Goal: Transaction & Acquisition: Subscribe to service/newsletter

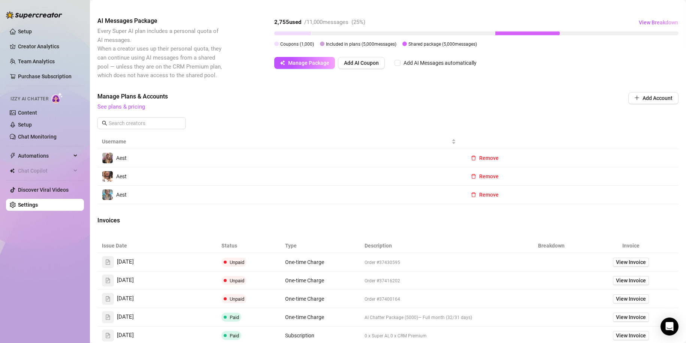
scroll to position [85, 0]
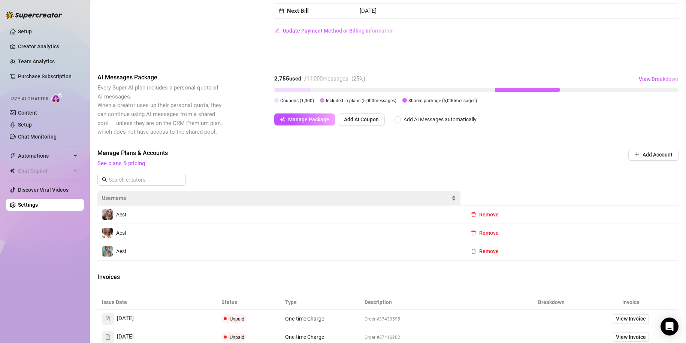
click at [207, 202] on div "Username" at bounding box center [279, 198] width 354 height 8
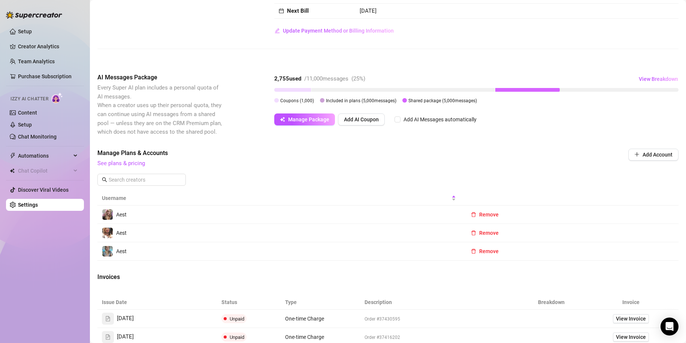
click at [196, 218] on td "Aest" at bounding box center [278, 215] width 363 height 18
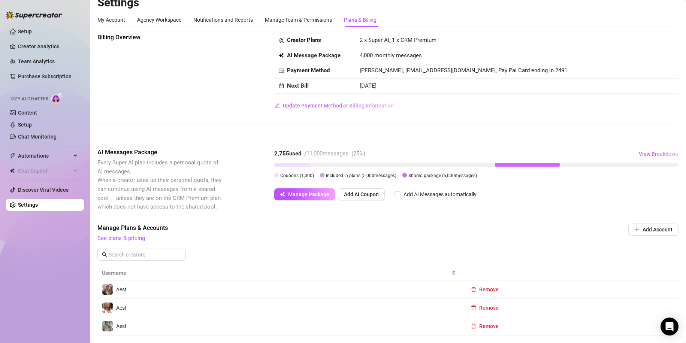
scroll to position [0, 0]
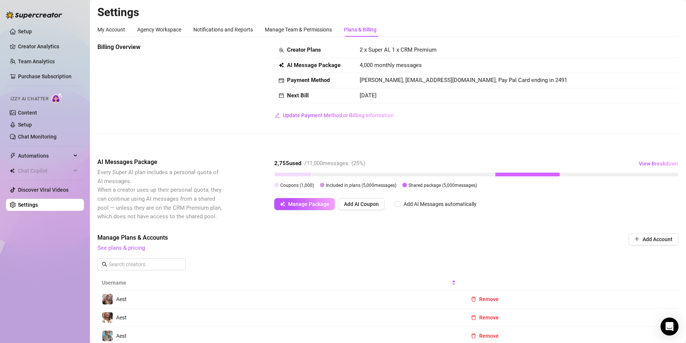
drag, startPoint x: 554, startPoint y: 170, endPoint x: 450, endPoint y: 176, distance: 104.3
click at [489, 177] on div "2,755 used / 11,000 messages ( 25 %) View Breakdown Coupons ( 1,000 ) Included …" at bounding box center [476, 173] width 404 height 31
drag, startPoint x: 450, startPoint y: 176, endPoint x: 475, endPoint y: 174, distance: 24.8
click at [454, 175] on div at bounding box center [403, 175] width 183 height 4
drag, startPoint x: 271, startPoint y: 185, endPoint x: 275, endPoint y: 188, distance: 4.7
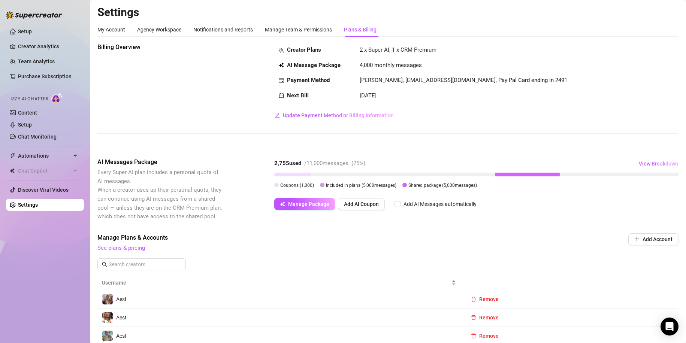
click at [272, 187] on div "AI Messages Package Every Super AI plan includes a personal quota of AI message…" at bounding box center [387, 189] width 581 height 63
click at [290, 180] on div "2,755 used / 11,000 messages ( 25 %) View Breakdown Coupons ( 1,000 ) Included …" at bounding box center [476, 173] width 404 height 31
click at [300, 167] on div "2,755 used" at bounding box center [287, 163] width 27 height 9
click at [301, 181] on div "2,755 used / 11,000 messages ( 25 %) View Breakdown Coupons ( 1,000 ) Included …" at bounding box center [476, 173] width 404 height 31
click at [326, 184] on span "Included in plans ( 5,000 messages)" at bounding box center [361, 185] width 70 height 5
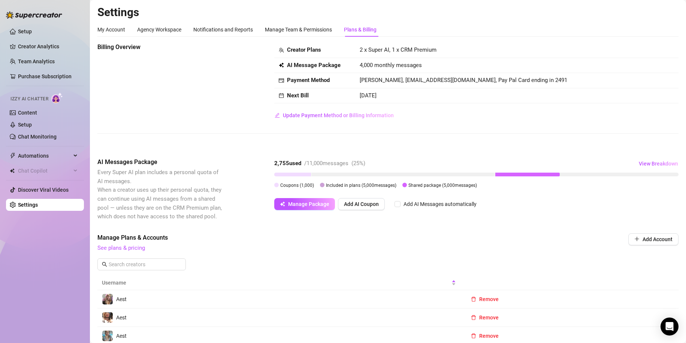
click at [425, 191] on div "2,755 used / 11,000 messages ( 25 %) View Breakdown Coupons ( 1,000 ) Included …" at bounding box center [476, 175] width 404 height 34
click at [24, 34] on link "Setup" at bounding box center [25, 31] width 14 height 6
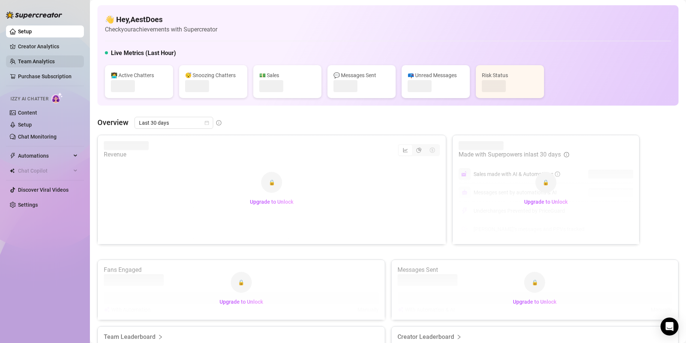
click at [31, 63] on link "Team Analytics" at bounding box center [36, 61] width 37 height 6
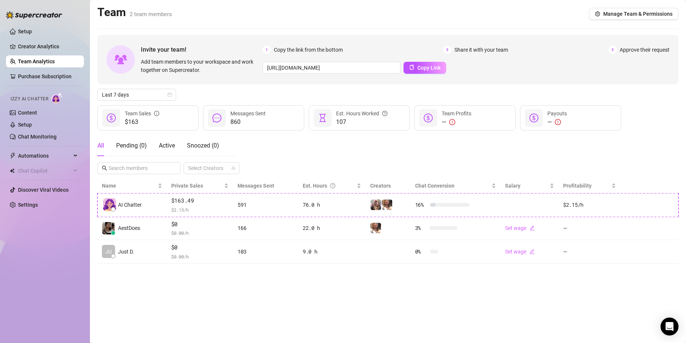
drag, startPoint x: 664, startPoint y: 32, endPoint x: 650, endPoint y: 28, distance: 13.9
drag, startPoint x: 650, startPoint y: 28, endPoint x: 573, endPoint y: 160, distance: 152.3
click at [573, 160] on div "All Pending ( 0 ) Active Snoozed ( 0 ) Select Creators" at bounding box center [387, 154] width 581 height 39
click at [0, 73] on html "Setup Creator Analytics Team Analytics Purchase Subscription Izzy AI Chatter Co…" at bounding box center [343, 171] width 686 height 343
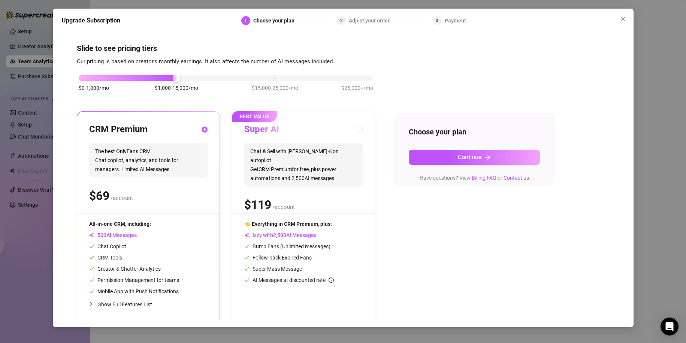
scroll to position [6, 0]
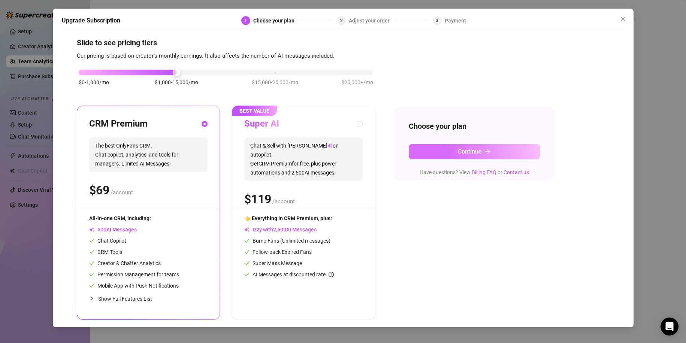
click at [490, 153] on icon "arrow-right" at bounding box center [488, 152] width 6 height 6
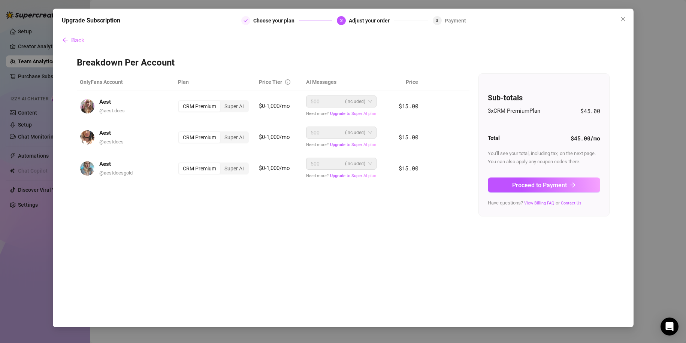
scroll to position [0, 0]
click at [235, 142] on div "Super AI" at bounding box center [234, 137] width 28 height 10
click at [222, 133] on input "Super AI" at bounding box center [222, 133] width 0 height 0
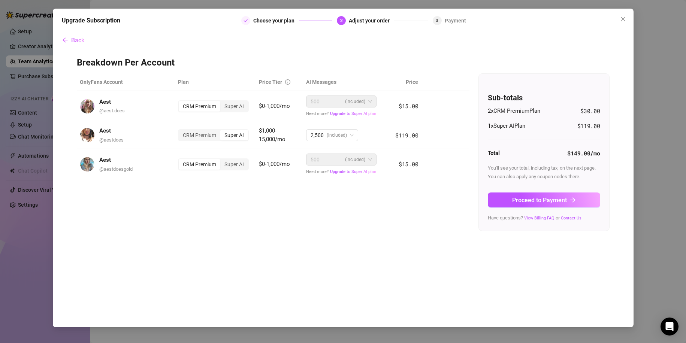
click at [291, 222] on div "OnlyFans Account Plan Price Tier AI Messages Price Aest @ aest.does CRM Premium…" at bounding box center [343, 152] width 533 height 158
click at [209, 132] on div "CRM Premium" at bounding box center [200, 135] width 42 height 10
click at [181, 131] on input "CRM Premium" at bounding box center [181, 131] width 0 height 0
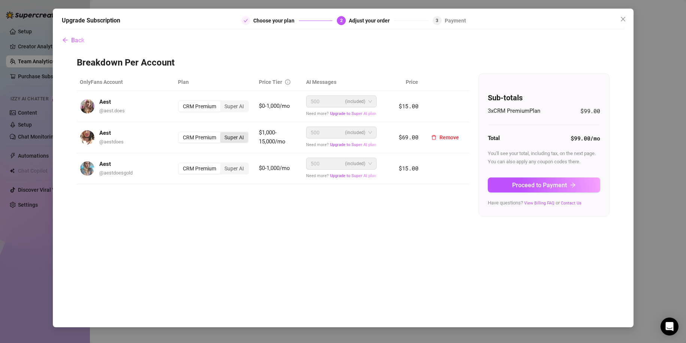
click at [229, 136] on div "Super AI" at bounding box center [234, 137] width 28 height 10
click at [222, 133] on input "Super AI" at bounding box center [222, 133] width 0 height 0
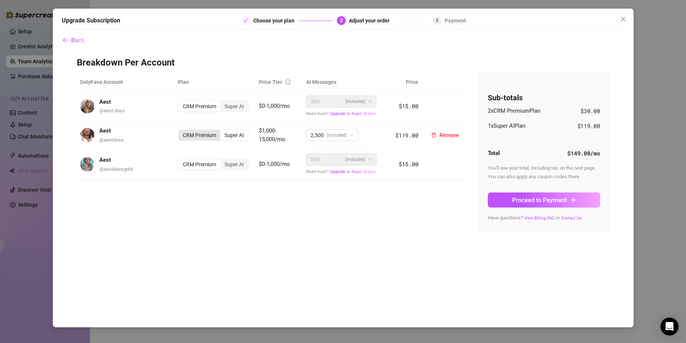
click at [205, 134] on div "CRM Premium" at bounding box center [200, 135] width 42 height 10
click at [181, 131] on input "CRM Premium" at bounding box center [181, 131] width 0 height 0
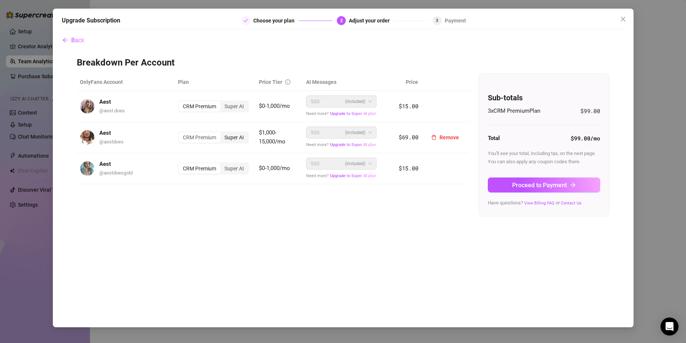
click at [230, 132] on div "Super AI" at bounding box center [234, 137] width 28 height 10
click at [222, 133] on input "Super AI" at bounding box center [222, 133] width 0 height 0
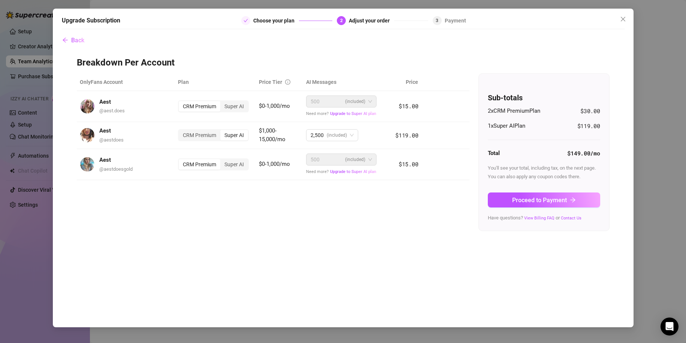
click at [258, 220] on div "OnlyFans Account Plan Price Tier AI Messages Price Aest @ aest.does CRM Premium…" at bounding box center [343, 152] width 533 height 158
click at [571, 200] on icon "arrow-right" at bounding box center [573, 200] width 6 height 6
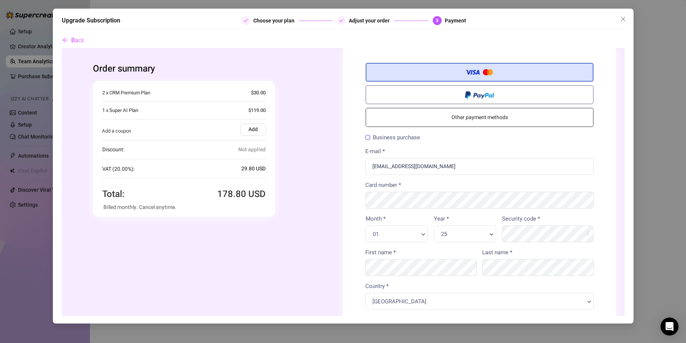
click at [443, 210] on div "Visa Visa MasterCard American Express JCB Discover Diners Maestro Solo Card num…" at bounding box center [479, 214] width 228 height 67
click at [452, 96] on label at bounding box center [479, 94] width 228 height 19
click at [61, 48] on input "radio" at bounding box center [61, 48] width 0 height 0
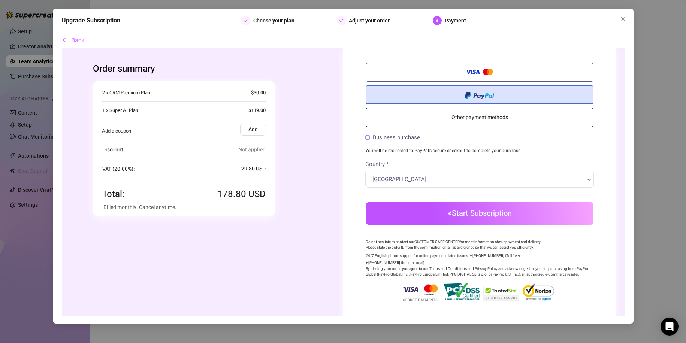
click at [533, 218] on button "Start Subscription" at bounding box center [479, 213] width 228 height 23
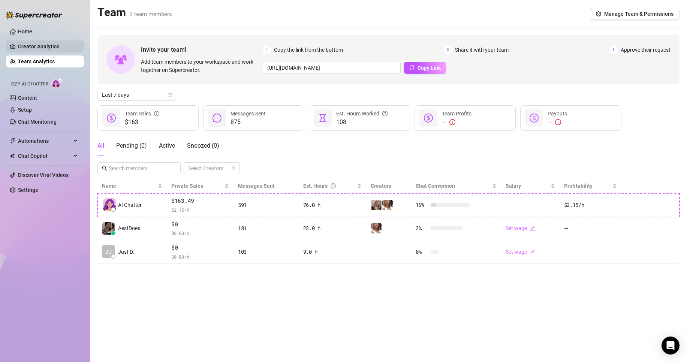
click at [43, 49] on link "Creator Analytics" at bounding box center [48, 46] width 60 height 12
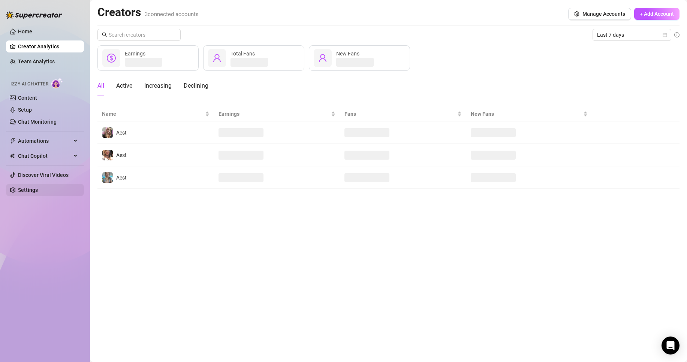
click at [38, 191] on link "Settings" at bounding box center [28, 190] width 20 height 6
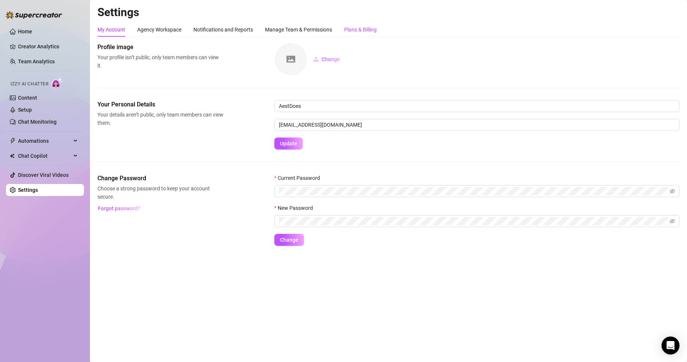
click at [351, 32] on div "Plans & Billing" at bounding box center [360, 29] width 33 height 8
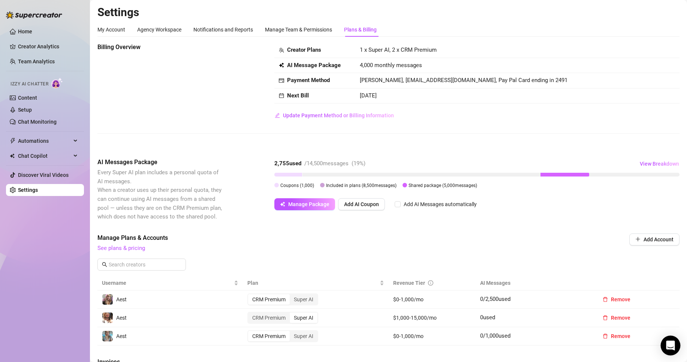
click at [665, 342] on div "Open Intercom Messenger" at bounding box center [671, 346] width 20 height 20
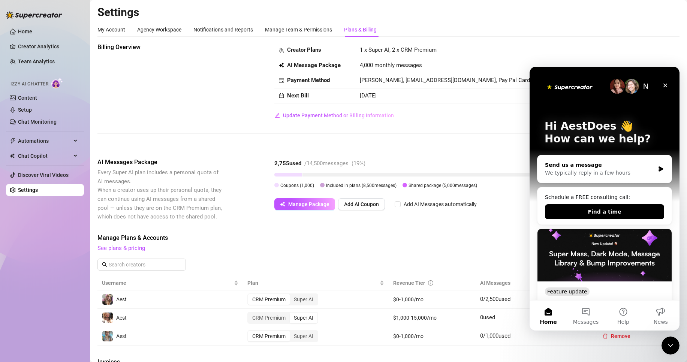
click at [564, 178] on div "Send us a message We typically reply in a few hours" at bounding box center [604, 169] width 134 height 28
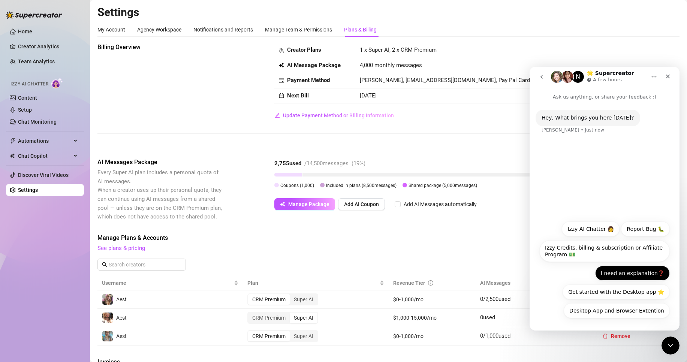
click at [622, 272] on button "I need an explanation❓" at bounding box center [632, 273] width 75 height 15
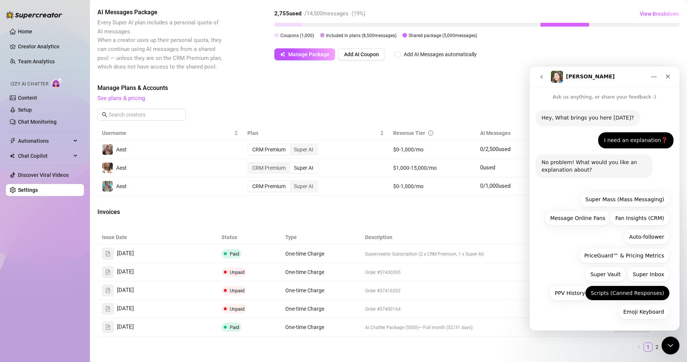
scroll to position [1, 0]
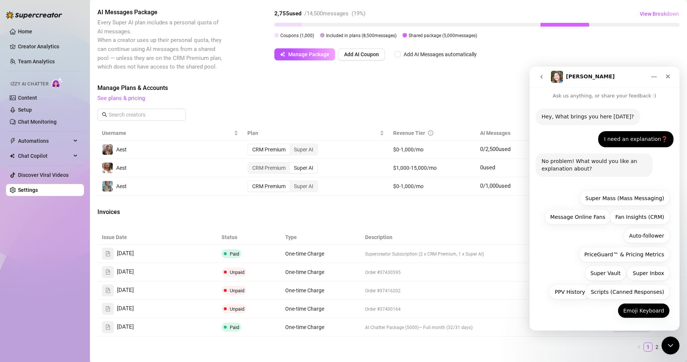
click at [632, 310] on button "Emoji Keyboard" at bounding box center [644, 310] width 52 height 15
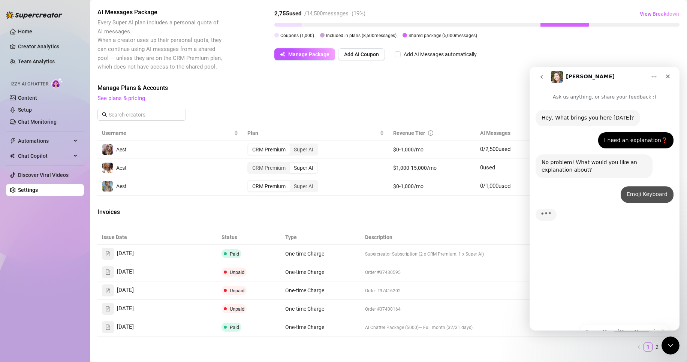
scroll to position [0, 0]
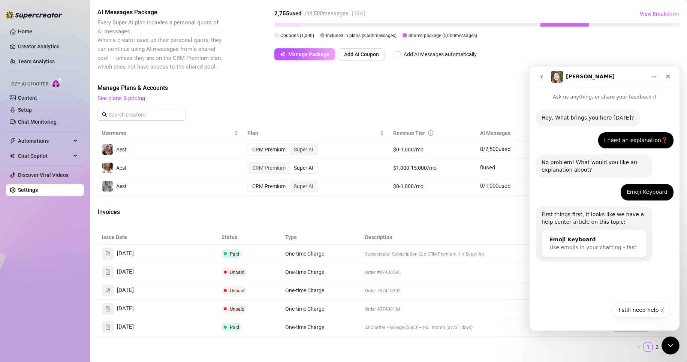
click at [675, 346] on div "Close Intercom Messenger" at bounding box center [670, 345] width 18 height 18
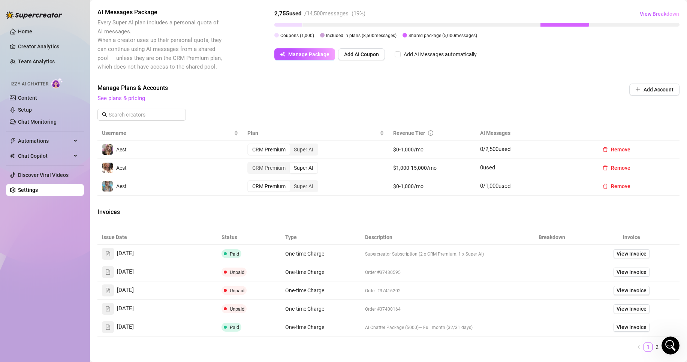
click at [675, 345] on icon "Open Intercom Messenger" at bounding box center [670, 345] width 12 height 12
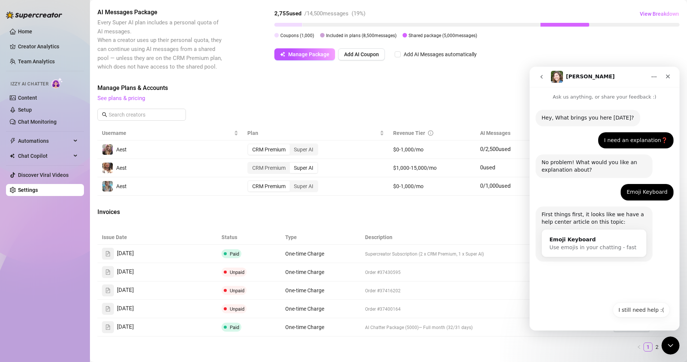
click at [547, 74] on button "go back" at bounding box center [541, 77] width 14 height 14
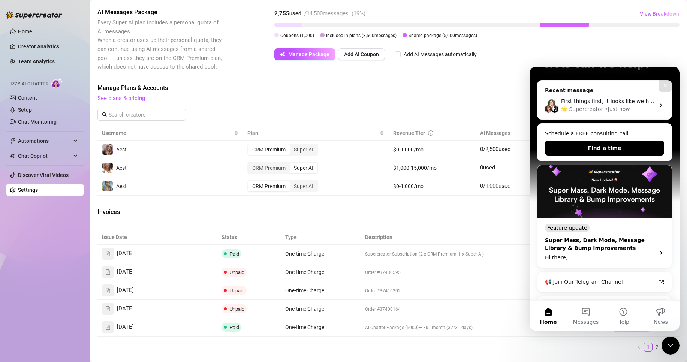
scroll to position [37, 0]
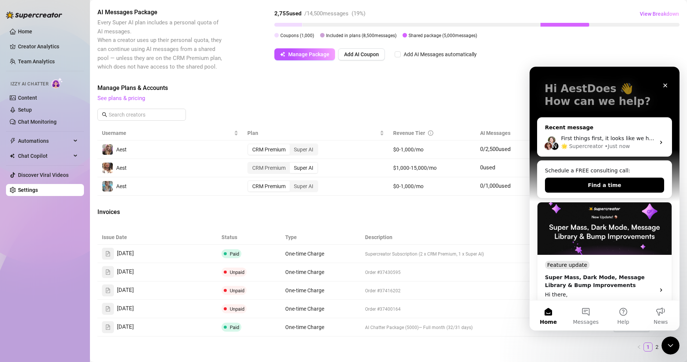
click at [607, 140] on span "First things first, it looks like we have a help center article on this topic:" at bounding box center [655, 138] width 188 height 6
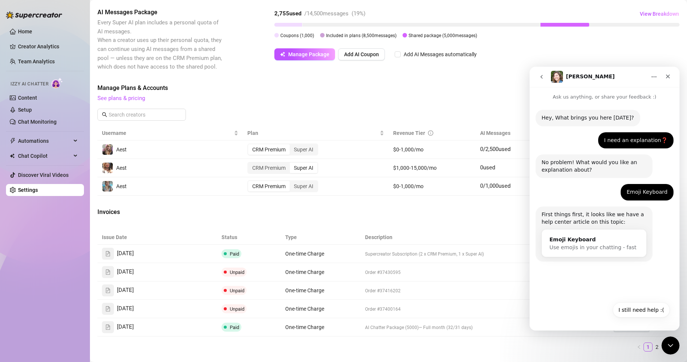
click at [543, 77] on icon "go back" at bounding box center [541, 77] width 6 height 6
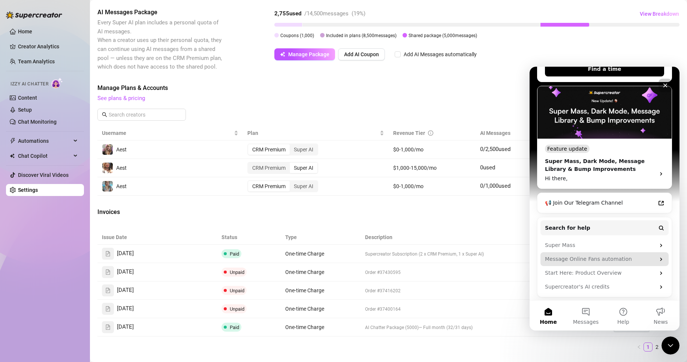
scroll to position [154, 0]
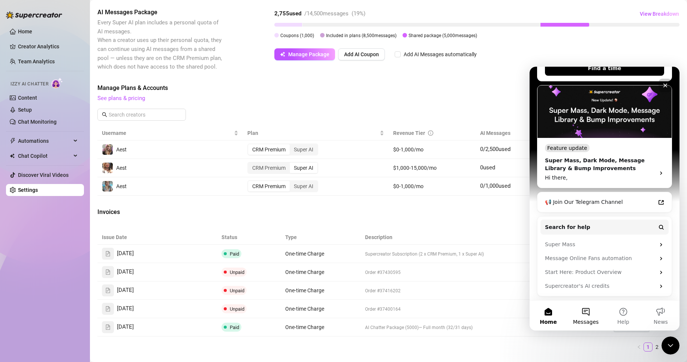
click at [596, 320] on span "Messages" at bounding box center [586, 321] width 26 height 5
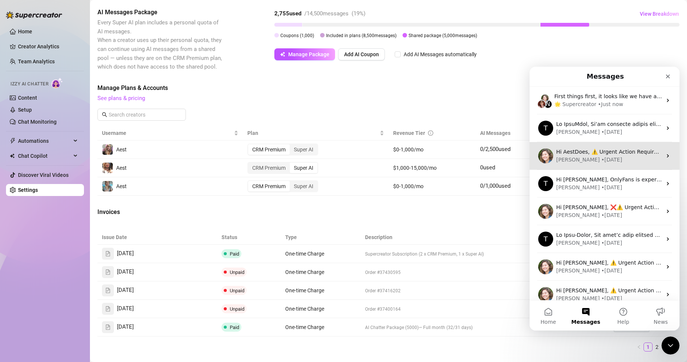
click at [594, 145] on div "Hi AestDoes, ⚠️ Urgent Action Required ⚠️ Unfortunately, there was a problem wi…" at bounding box center [604, 156] width 150 height 28
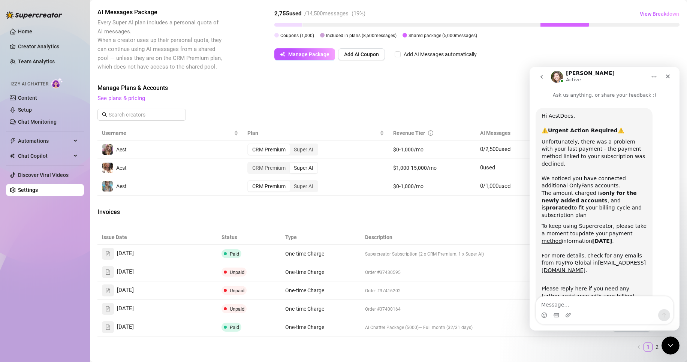
scroll to position [11, 0]
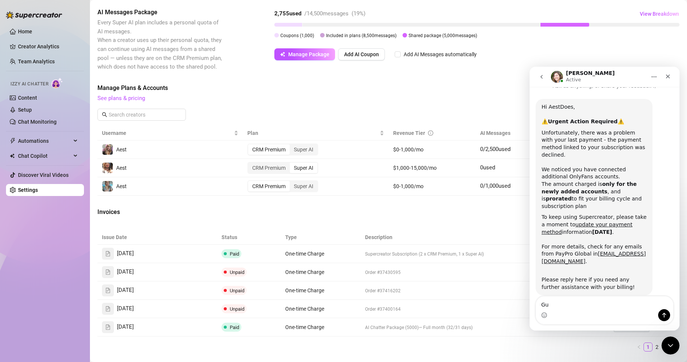
type textarea "G"
type textarea "h"
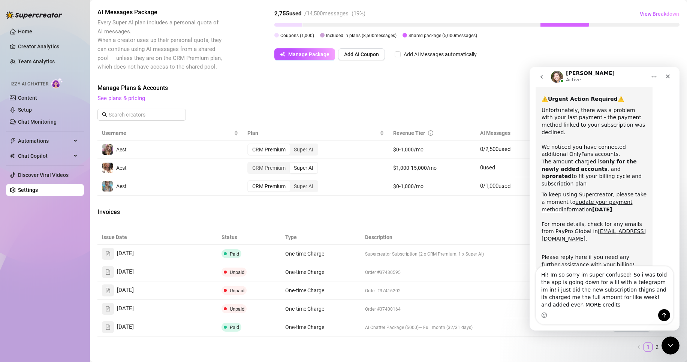
scroll to position [41, 0]
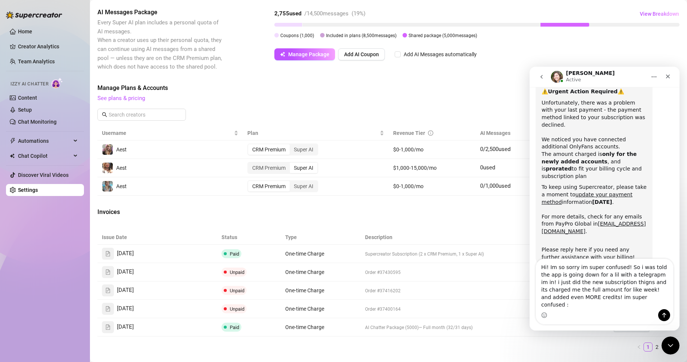
type textarea "Hi! Im so sorry im super confused! So i was told the app is going down for a li…"
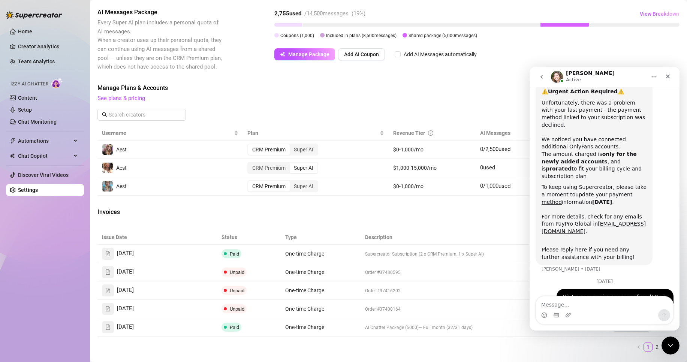
scroll to position [80, 0]
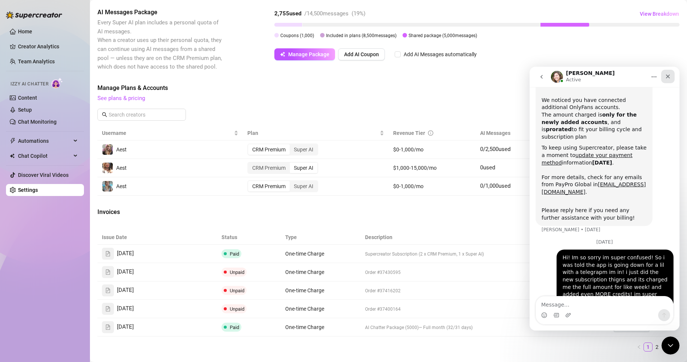
click at [670, 82] on div "Close" at bounding box center [667, 76] width 13 height 13
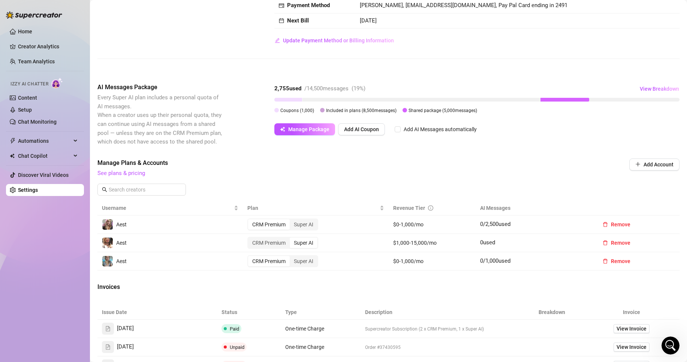
scroll to position [0, 0]
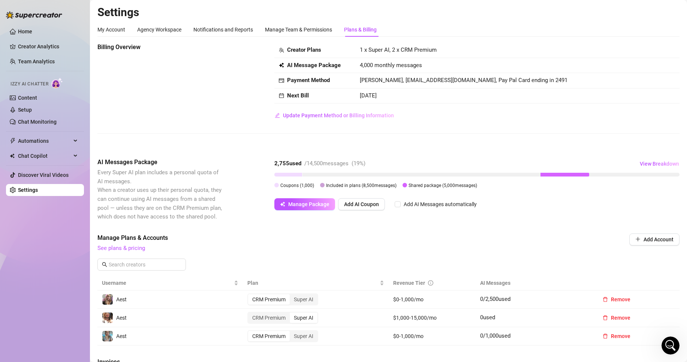
click at [369, 183] on span "Included in plans ( 8,500 messages)" at bounding box center [361, 185] width 70 height 5
click at [110, 28] on div "My Account" at bounding box center [111, 29] width 28 height 8
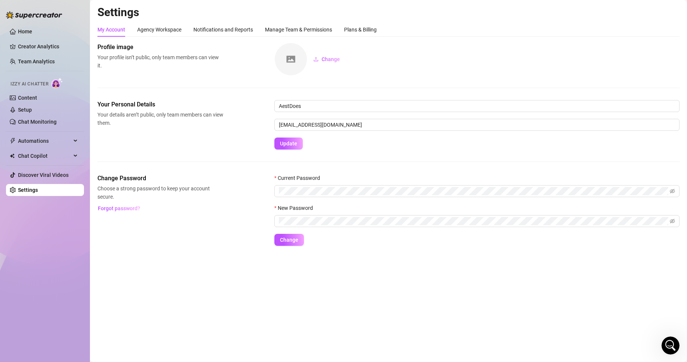
click at [186, 28] on div "My Account Agency Workspace Notifications and Reports Manage Team & Permissions…" at bounding box center [236, 29] width 279 height 14
click at [162, 26] on div "Agency Workspace" at bounding box center [159, 29] width 44 height 8
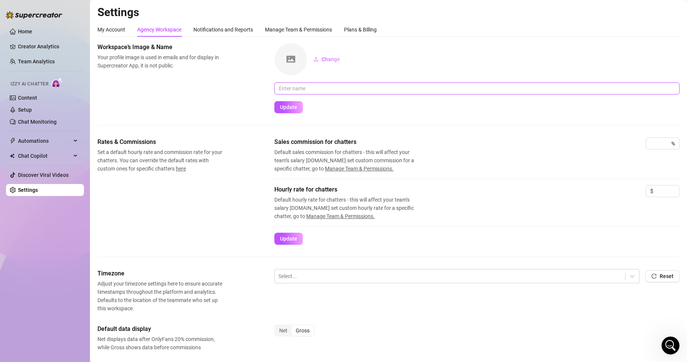
click at [315, 86] on input "text" at bounding box center [476, 88] width 405 height 12
click at [32, 31] on link "Home" at bounding box center [25, 31] width 14 height 6
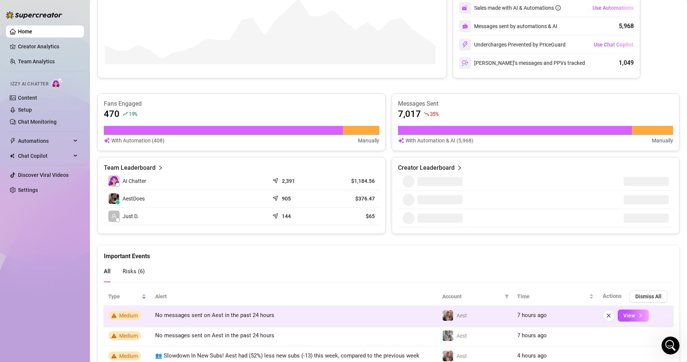
scroll to position [262, 0]
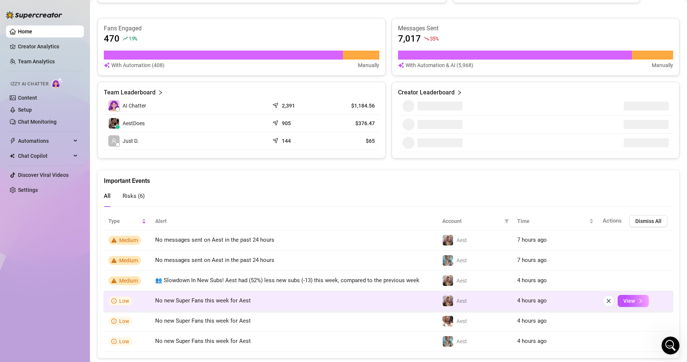
drag, startPoint x: 174, startPoint y: 266, endPoint x: 152, endPoint y: 297, distance: 38.7
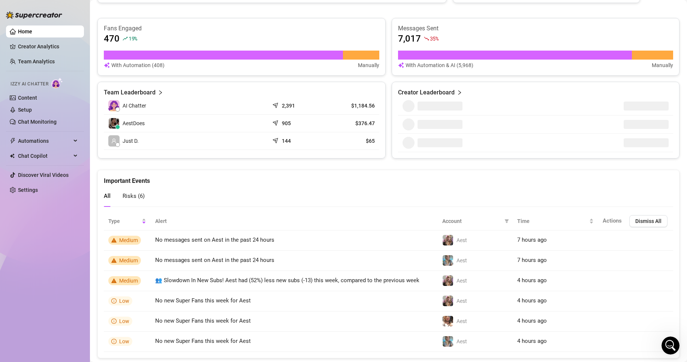
drag, startPoint x: 152, startPoint y: 297, endPoint x: 278, endPoint y: 173, distance: 177.0
click at [278, 173] on div "Important Events" at bounding box center [388, 177] width 569 height 15
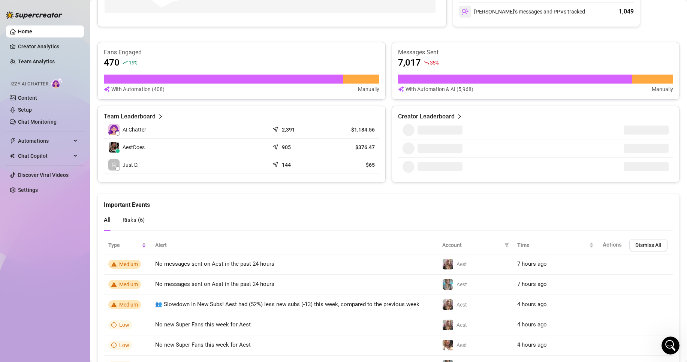
scroll to position [225, 0]
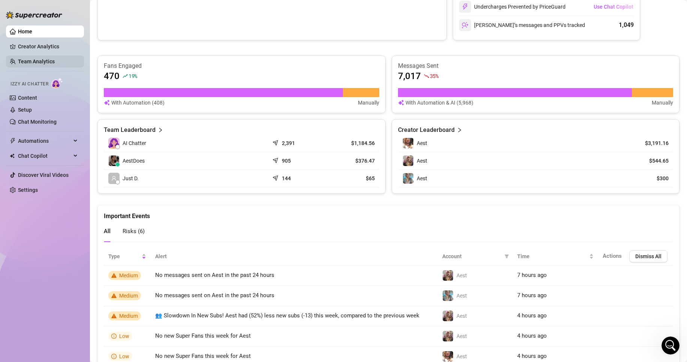
click at [29, 64] on link "Team Analytics" at bounding box center [36, 61] width 37 height 6
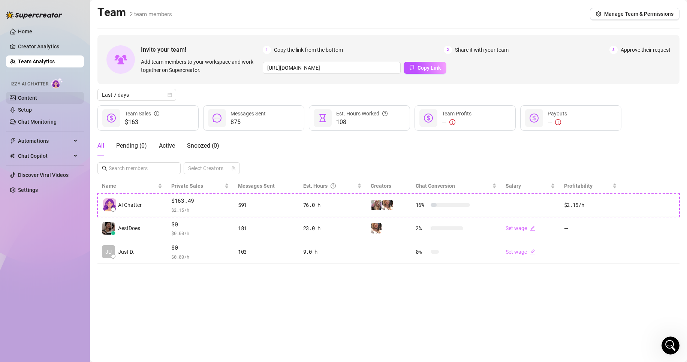
click at [37, 100] on link "Content" at bounding box center [27, 98] width 19 height 6
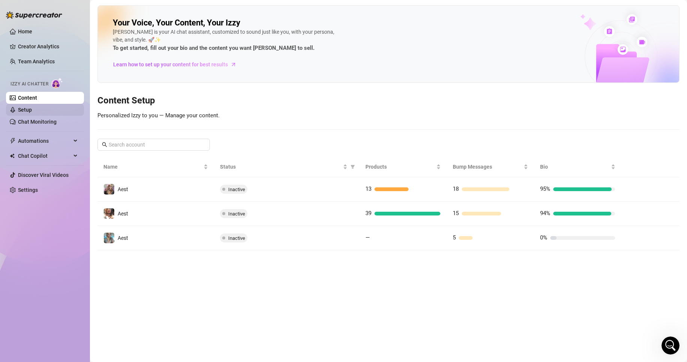
click at [32, 108] on link "Setup" at bounding box center [25, 110] width 14 height 6
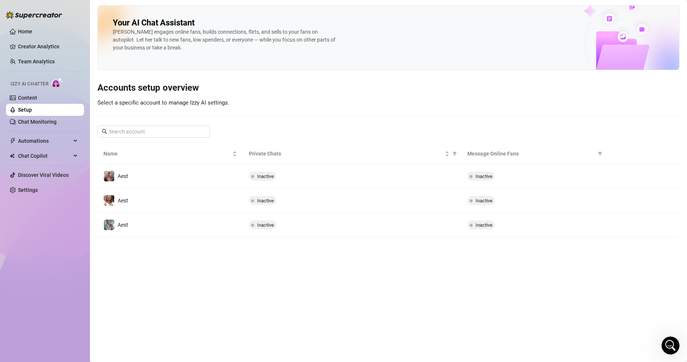
click at [32, 113] on link "Setup" at bounding box center [25, 110] width 14 height 6
click at [46, 120] on link "Chat Monitoring" at bounding box center [37, 122] width 39 height 6
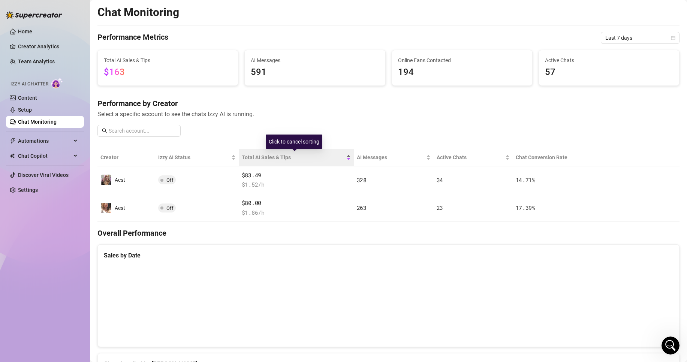
click at [291, 153] on div "Total AI Sales & Tips" at bounding box center [296, 157] width 109 height 8
click at [240, 130] on div "Performance by Creator Select a specific account to see the chats Izzy AI is ru…" at bounding box center [388, 120] width 582 height 45
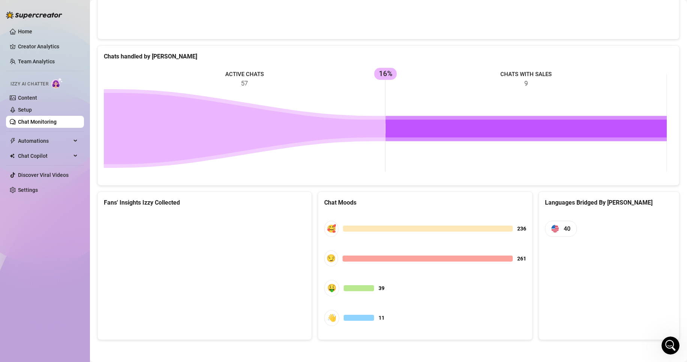
scroll to position [308, 0]
